Goal: Transaction & Acquisition: Purchase product/service

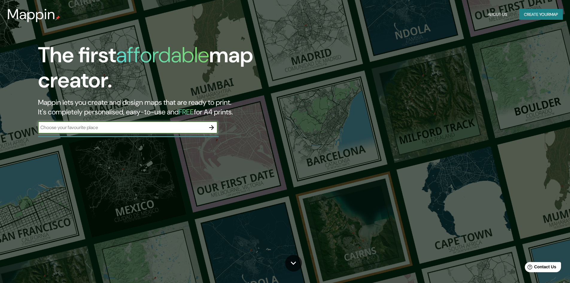
drag, startPoint x: 563, startPoint y: 1, endPoint x: 401, endPoint y: 36, distance: 166.1
click at [401, 36] on div "The first affordable map creator. Mappin lets you create and design maps that a…" at bounding box center [285, 141] width 570 height 283
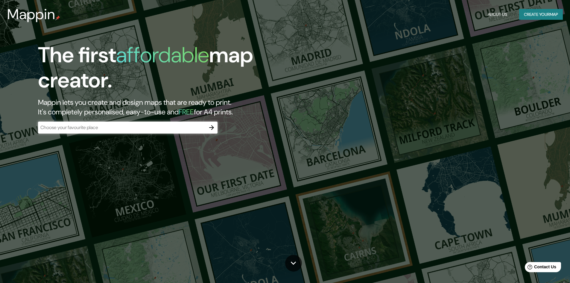
click at [235, 56] on h1 "The first affordable map creator." at bounding box center [180, 69] width 285 height 55
click at [533, 13] on button "Create your map" at bounding box center [541, 14] width 44 height 11
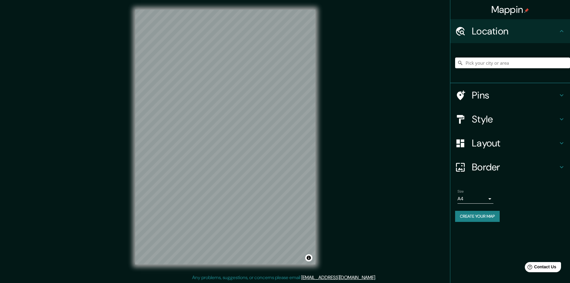
click at [468, 62] on input "Pick your city or area" at bounding box center [512, 62] width 115 height 11
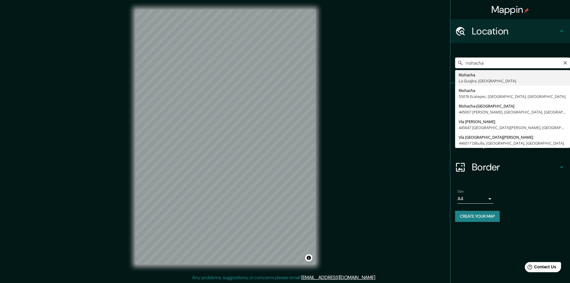
type input "Riohacha, [GEOGRAPHIC_DATA], [GEOGRAPHIC_DATA]"
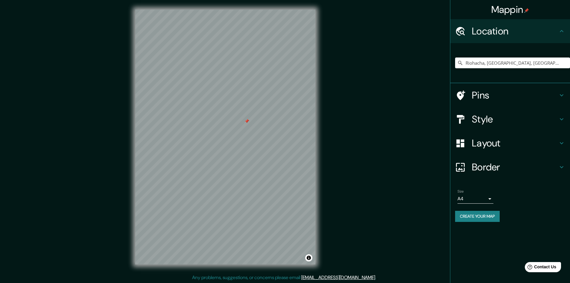
click at [481, 92] on h4 "Pins" at bounding box center [515, 95] width 86 height 12
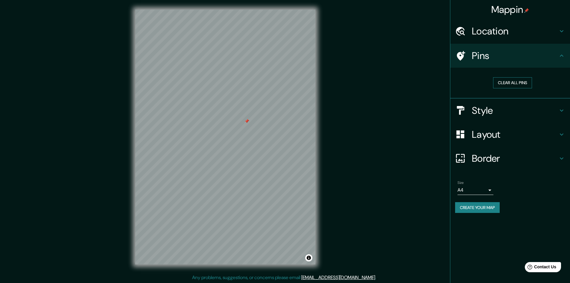
click at [512, 81] on button "Clear all pins" at bounding box center [512, 82] width 39 height 11
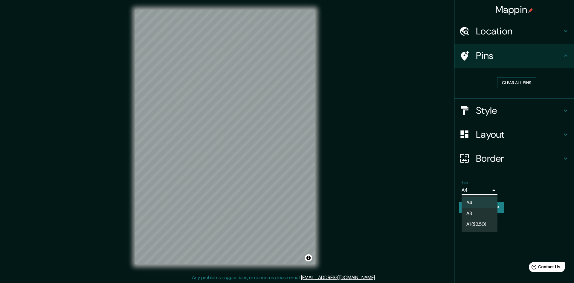
click at [489, 188] on body "Mappin Location [GEOGRAPHIC_DATA], [GEOGRAPHIC_DATA], [GEOGRAPHIC_DATA] Pins Cl…" at bounding box center [287, 141] width 574 height 283
click at [472, 212] on li "A3" at bounding box center [480, 213] width 36 height 11
type input "a4"
click at [490, 189] on body "Mappin Location [GEOGRAPHIC_DATA], [GEOGRAPHIC_DATA], [GEOGRAPHIC_DATA] Pins Cl…" at bounding box center [287, 141] width 574 height 283
click at [490, 189] on div at bounding box center [287, 141] width 574 height 283
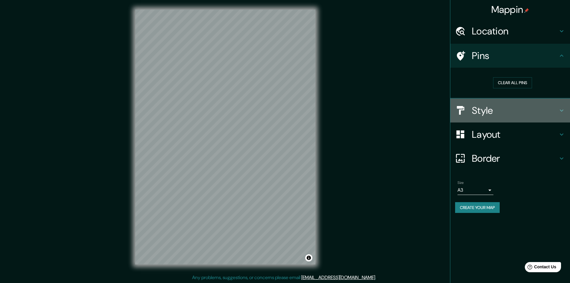
click at [564, 110] on icon at bounding box center [561, 110] width 7 height 7
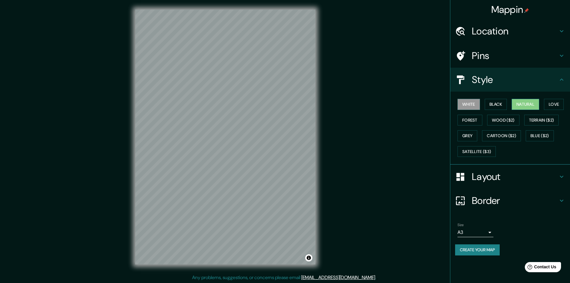
click at [525, 104] on button "Natural" at bounding box center [526, 104] width 28 height 11
click at [557, 106] on button "Love" at bounding box center [554, 104] width 20 height 11
click at [464, 120] on button "Forest" at bounding box center [469, 120] width 25 height 11
click at [470, 105] on button "White" at bounding box center [468, 104] width 22 height 11
click at [495, 101] on button "Black" at bounding box center [496, 104] width 22 height 11
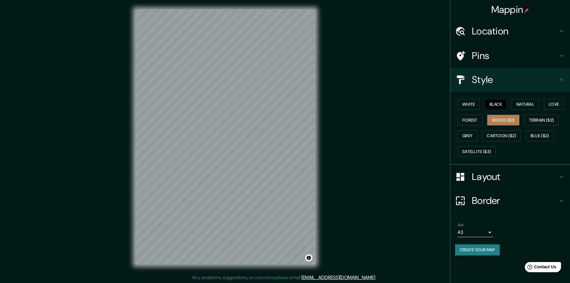
click at [504, 120] on button "Wood ($2)" at bounding box center [503, 120] width 32 height 11
click at [538, 119] on button "Terrain ($2)" at bounding box center [541, 120] width 35 height 11
click at [539, 135] on button "Blue ($2)" at bounding box center [540, 135] width 28 height 11
click at [504, 132] on button "Cartoon ($2)" at bounding box center [501, 135] width 39 height 11
click at [463, 135] on button "Grey" at bounding box center [467, 135] width 20 height 11
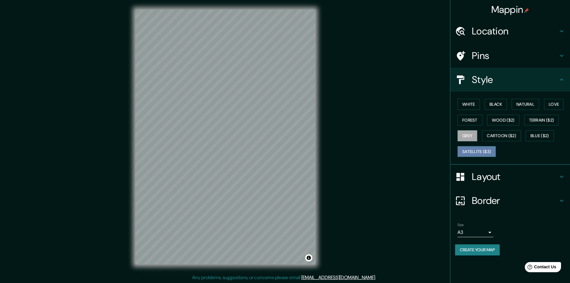
click at [466, 148] on button "Satellite ($3)" at bounding box center [476, 151] width 38 height 11
click at [522, 103] on button "Natural" at bounding box center [526, 104] width 28 height 11
click at [561, 78] on icon at bounding box center [561, 79] width 7 height 7
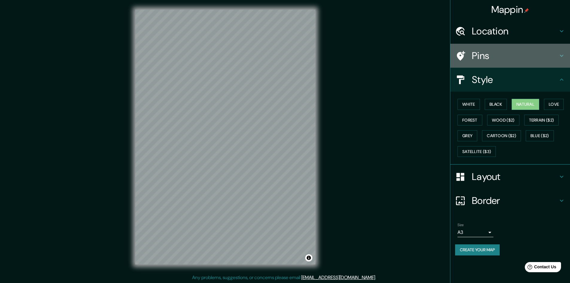
click at [561, 53] on icon at bounding box center [561, 55] width 7 height 7
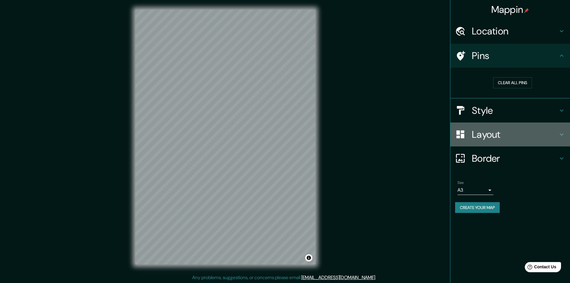
click at [486, 135] on h4 "Layout" at bounding box center [515, 134] width 86 height 12
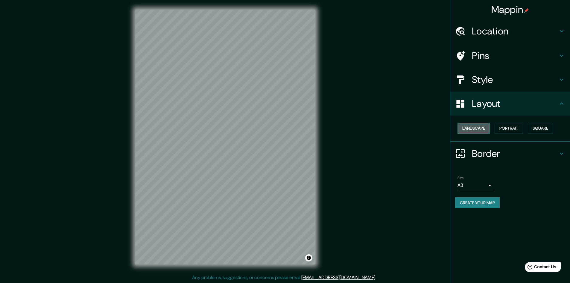
click at [474, 128] on button "Landscape" at bounding box center [473, 128] width 32 height 11
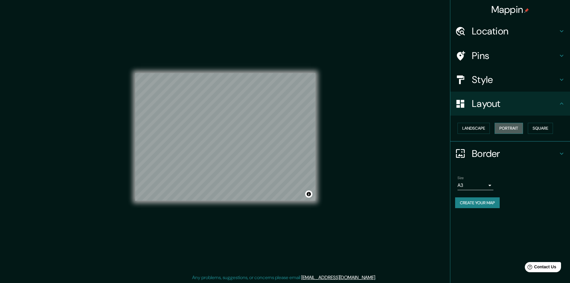
click at [510, 127] on button "Portrait" at bounding box center [509, 128] width 28 height 11
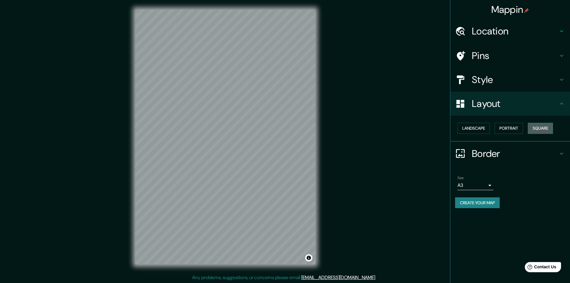
click at [545, 125] on button "Square" at bounding box center [540, 128] width 25 height 11
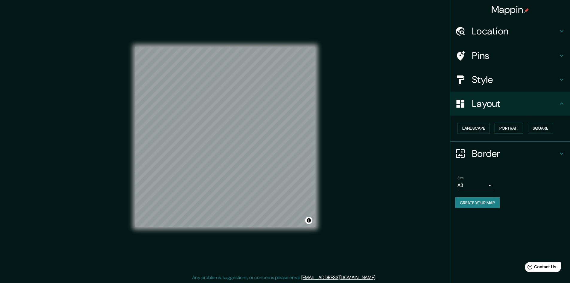
click at [515, 127] on button "Portrait" at bounding box center [509, 128] width 28 height 11
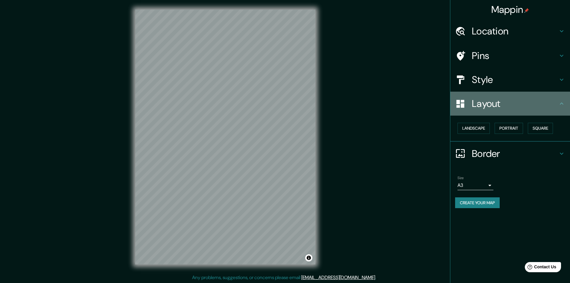
click at [563, 105] on icon at bounding box center [561, 103] width 7 height 7
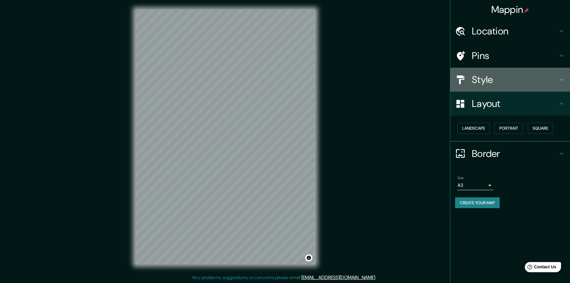
click at [559, 80] on icon at bounding box center [561, 79] width 7 height 7
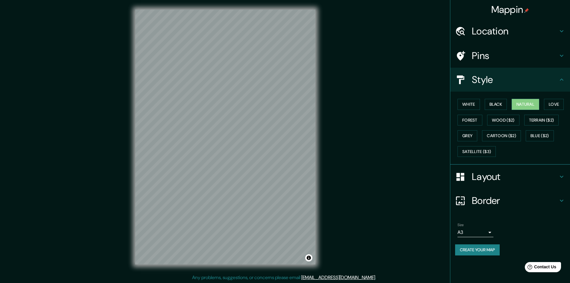
click at [559, 80] on icon at bounding box center [561, 79] width 7 height 7
click at [540, 209] on div "Border" at bounding box center [510, 200] width 120 height 24
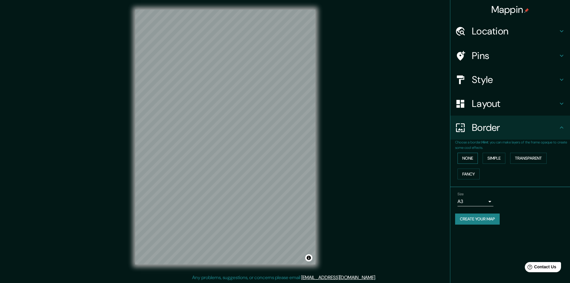
click at [469, 158] on button "None" at bounding box center [467, 158] width 20 height 11
click at [498, 158] on button "Simple" at bounding box center [494, 158] width 23 height 11
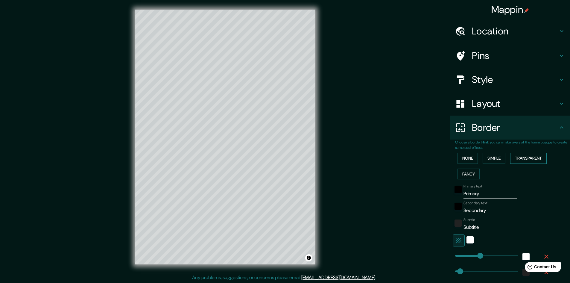
click at [528, 158] on button "Transparent" at bounding box center [528, 158] width 37 height 11
click at [463, 194] on input "Primary" at bounding box center [490, 194] width 54 height 10
click at [543, 254] on icon "button" at bounding box center [546, 256] width 7 height 7
click at [469, 268] on button "Add frame layer" at bounding box center [474, 269] width 43 height 11
type input "48"
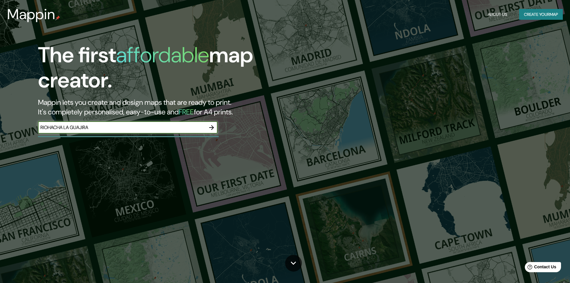
type input "RIOHACHA LA GUAJIRA"
click at [211, 127] on icon "button" at bounding box center [211, 127] width 7 height 7
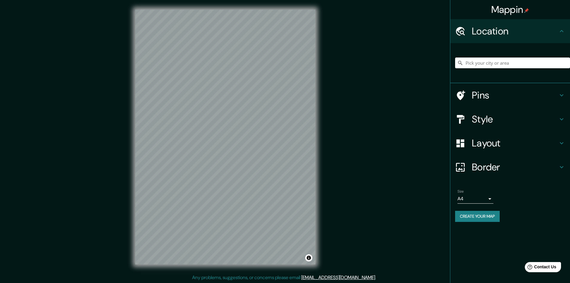
click at [489, 66] on input "Pick your city or area" at bounding box center [512, 62] width 115 height 11
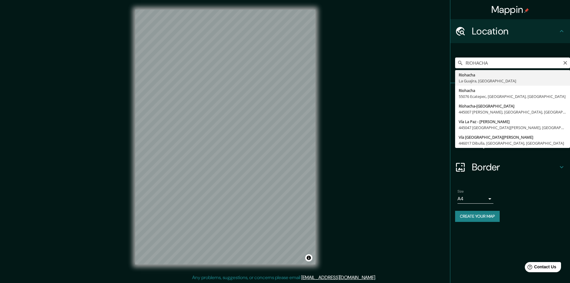
type input "Riohacha, La Guajira, Colombia"
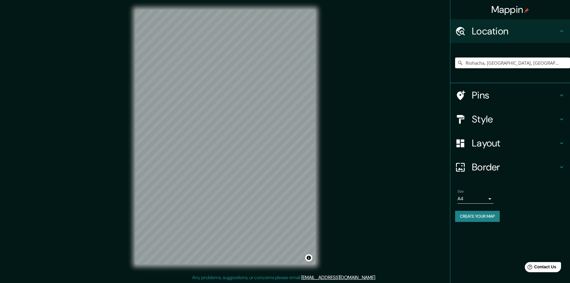
click at [508, 10] on h4 "Mappin" at bounding box center [510, 10] width 38 height 12
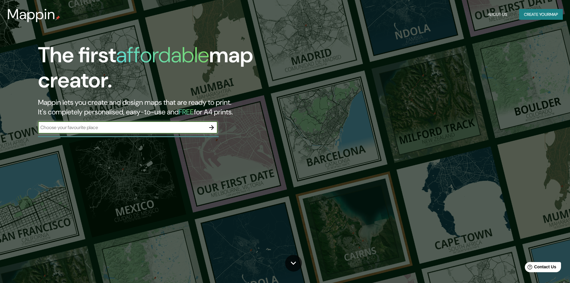
click at [533, 12] on button "Create your map" at bounding box center [541, 14] width 44 height 11
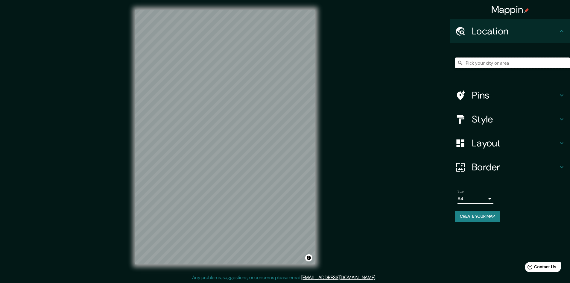
click at [495, 61] on input "Pick your city or area" at bounding box center [512, 62] width 115 height 11
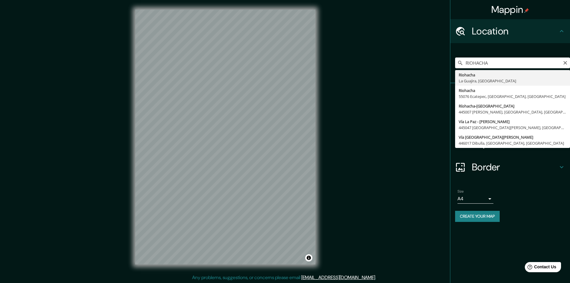
type input "Riohacha, [GEOGRAPHIC_DATA], [GEOGRAPHIC_DATA]"
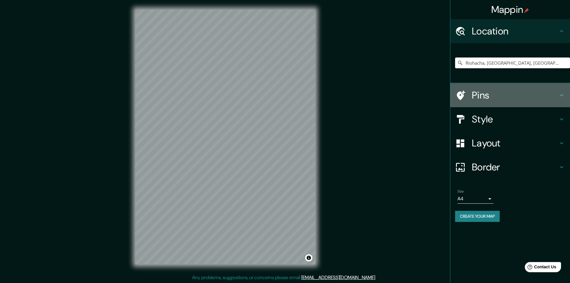
click at [563, 95] on icon at bounding box center [561, 95] width 7 height 7
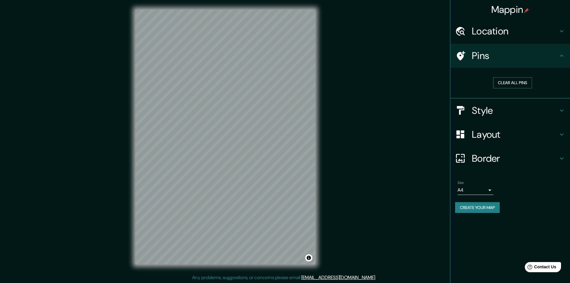
click at [508, 80] on button "Clear all pins" at bounding box center [512, 82] width 39 height 11
click at [507, 81] on button "Clear all pins" at bounding box center [512, 82] width 39 height 11
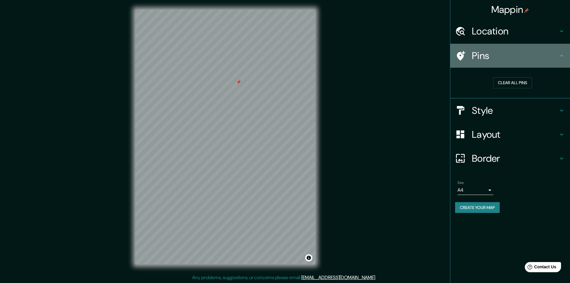
click at [560, 54] on icon at bounding box center [561, 55] width 7 height 7
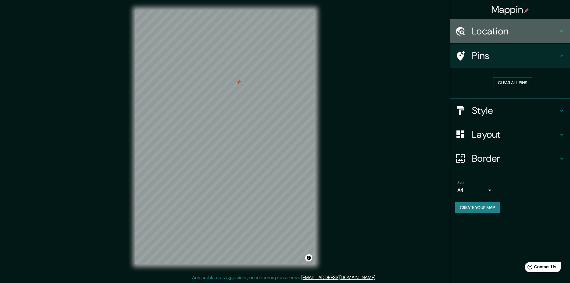
click at [566, 31] on div "Location" at bounding box center [510, 31] width 120 height 24
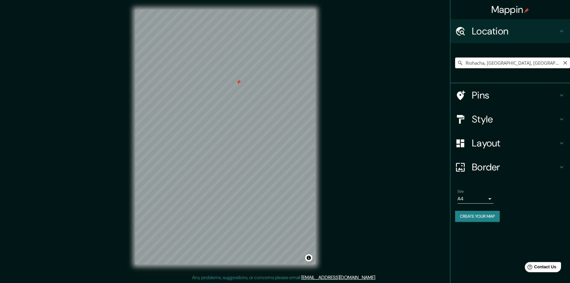
click at [534, 60] on input "Riohacha, [GEOGRAPHIC_DATA], [GEOGRAPHIC_DATA]" at bounding box center [512, 62] width 115 height 11
click at [565, 63] on icon "Clear" at bounding box center [565, 63] width 4 height 4
